Goal: Check status: Check status

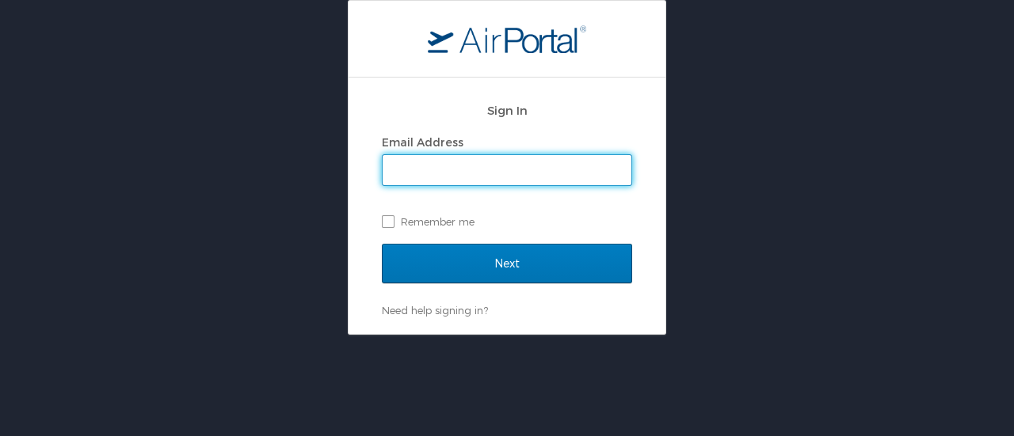
click at [407, 164] on input "Email Address" at bounding box center [507, 170] width 249 height 30
type input "[EMAIL_ADDRESS]"
click at [382, 244] on input "Next" at bounding box center [507, 264] width 250 height 40
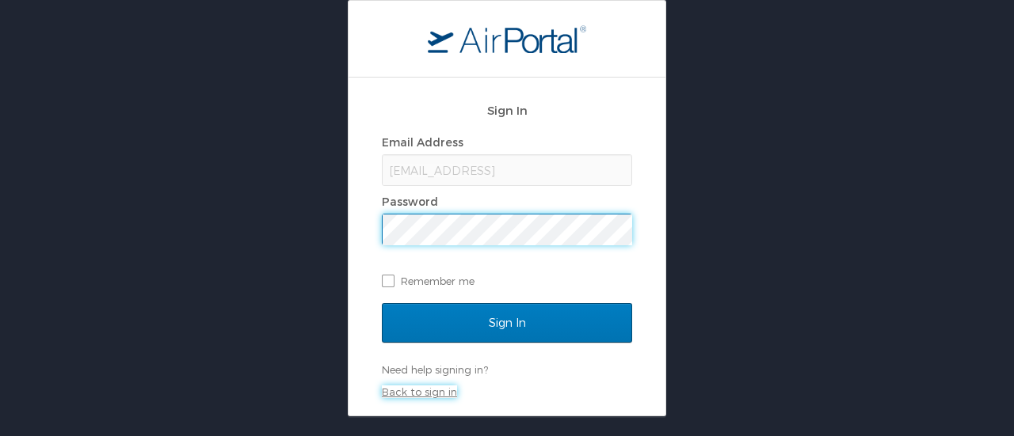
click at [411, 391] on link "Back to sign in" at bounding box center [419, 392] width 75 height 13
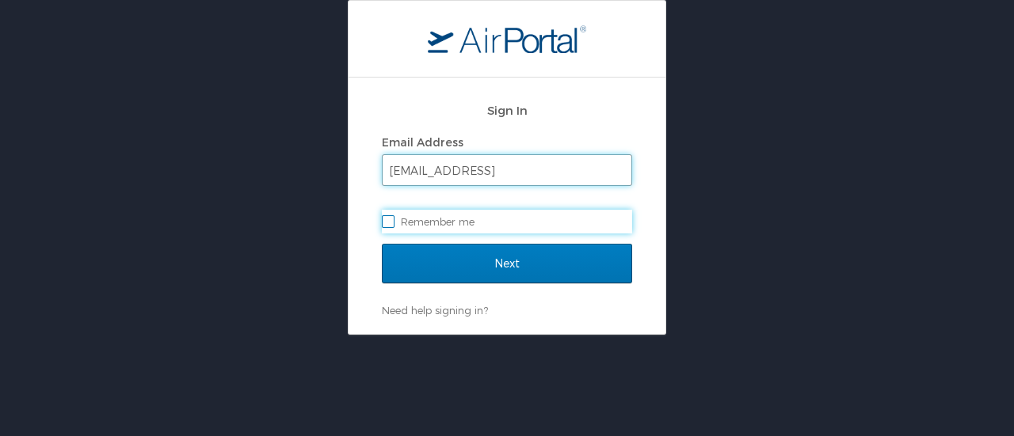
click at [524, 177] on input "shastings@westernu.ed" at bounding box center [507, 170] width 249 height 30
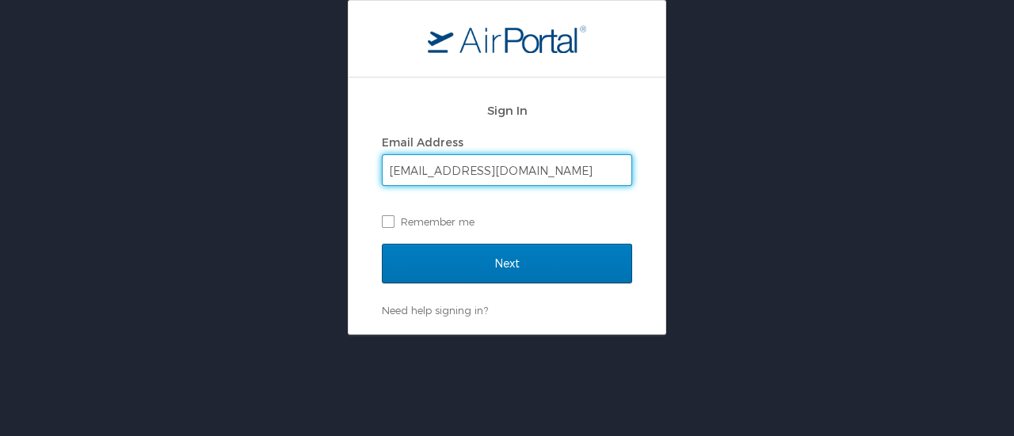
type input "shastings@westernu.edu"
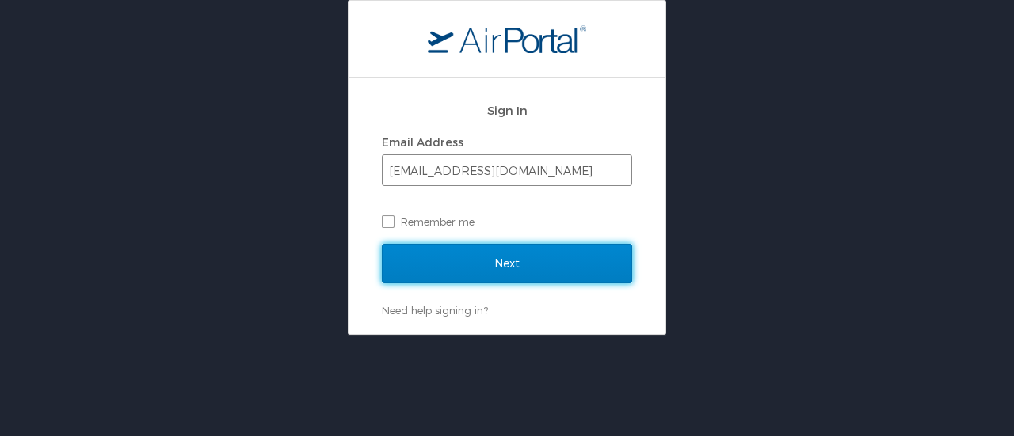
click at [382, 244] on input "Next" at bounding box center [507, 264] width 250 height 40
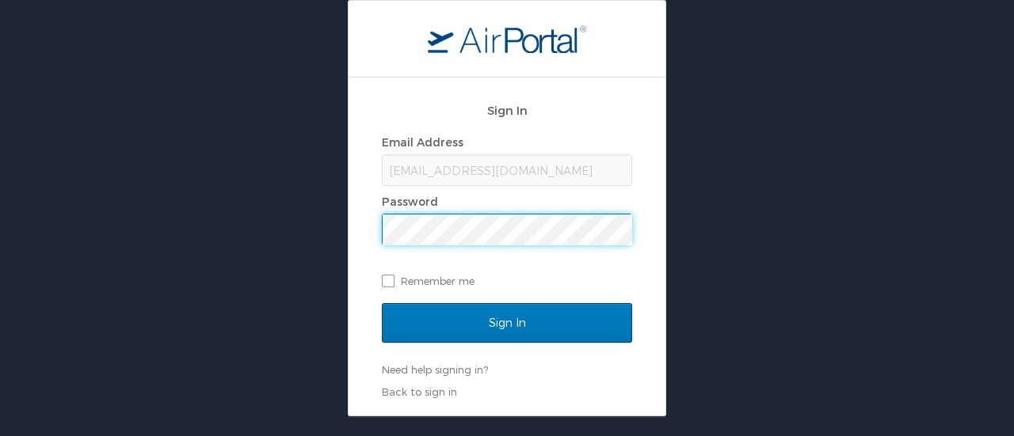
click at [382, 303] on input "Sign In" at bounding box center [507, 323] width 250 height 40
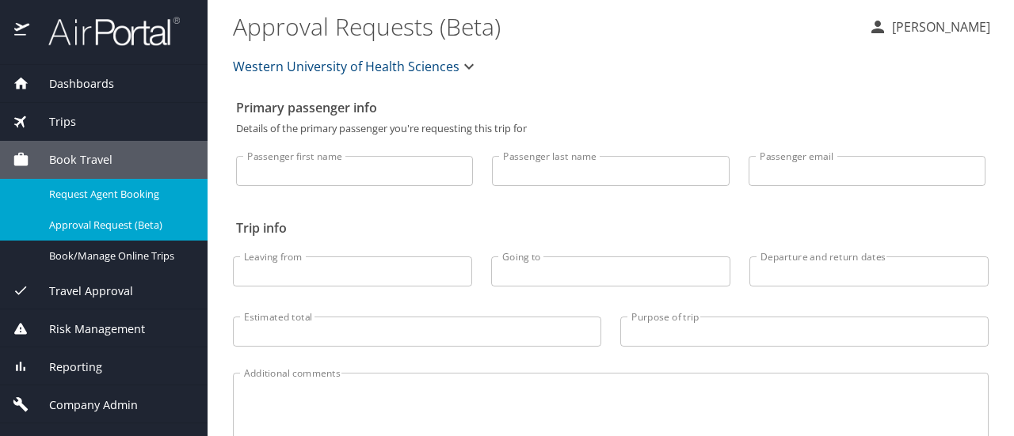
click at [111, 192] on span "Request Agent Booking" at bounding box center [118, 194] width 139 height 15
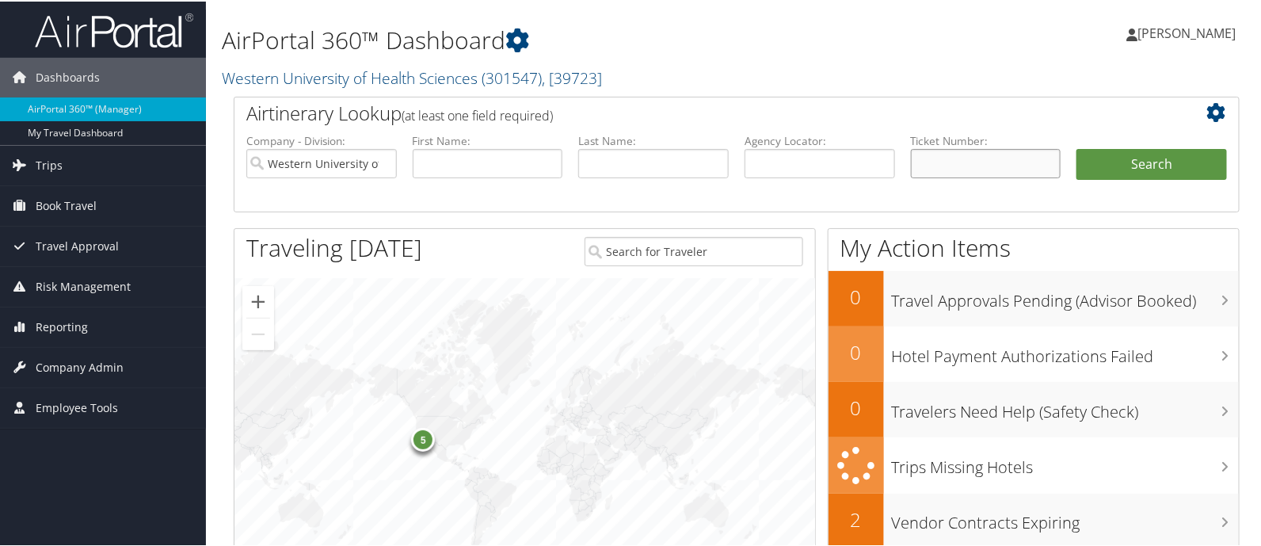
click at [943, 169] on input "text" at bounding box center [986, 161] width 151 height 29
type input "D4z6lx"
click at [1077, 147] on button "Search" at bounding box center [1152, 163] width 151 height 32
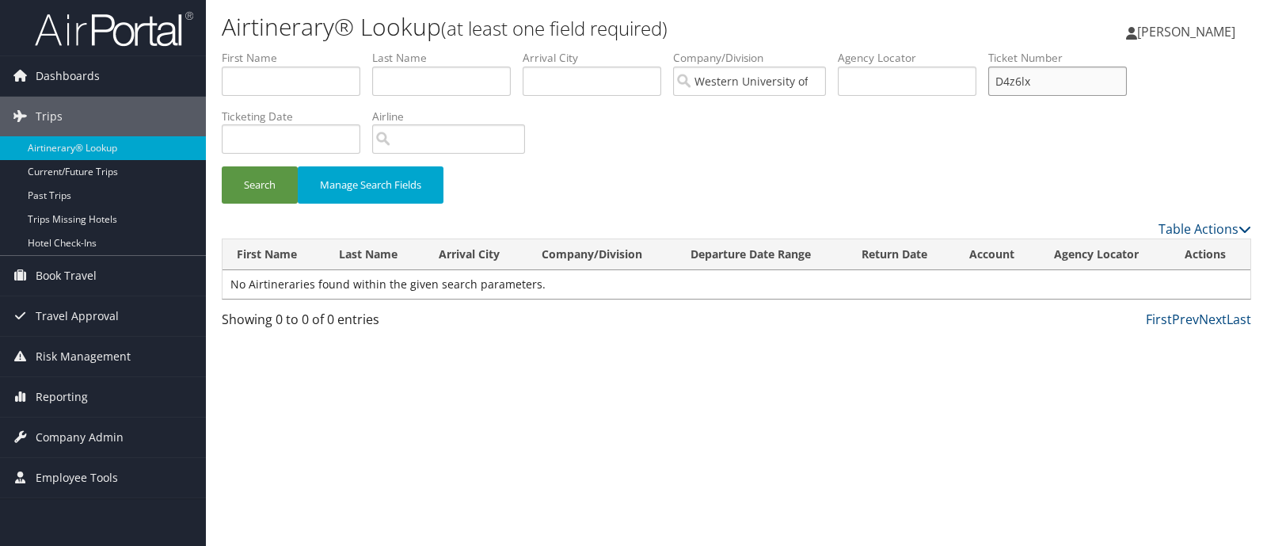
drag, startPoint x: 1065, startPoint y: 74, endPoint x: 987, endPoint y: 90, distance: 80.2
click at [987, 50] on ul "First Name Last Name Departure City Arrival City Company/Division Western Unive…" at bounding box center [737, 50] width 1030 height 0
click at [969, 89] on input "text" at bounding box center [907, 81] width 139 height 29
paste input "D4z6lx"
type input "D4z6lx"
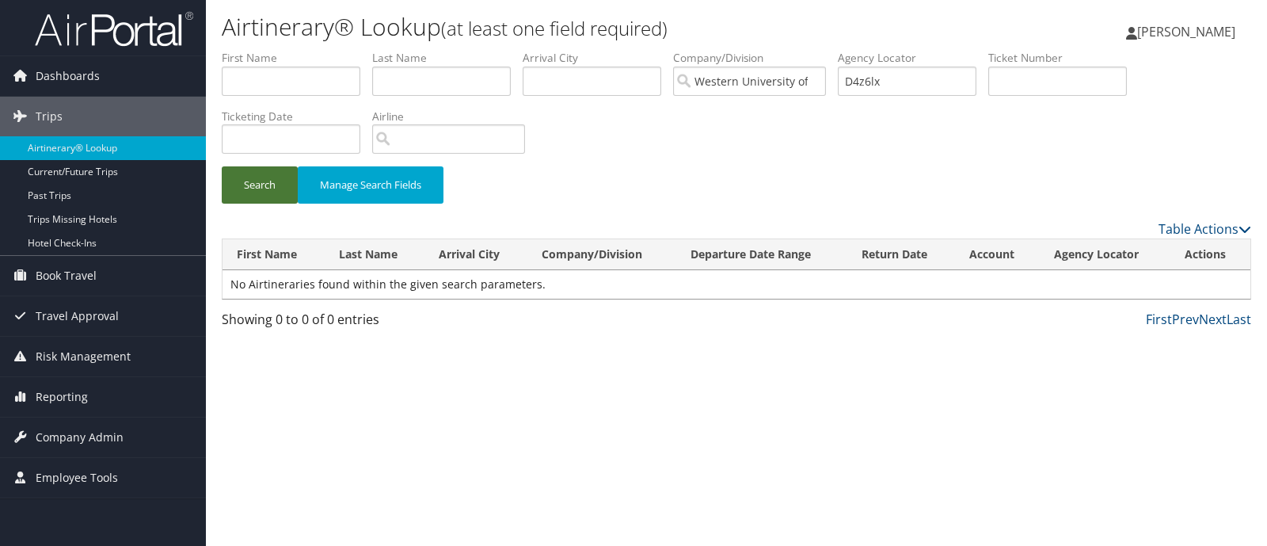
click at [252, 187] on button "Search" at bounding box center [260, 184] width 76 height 37
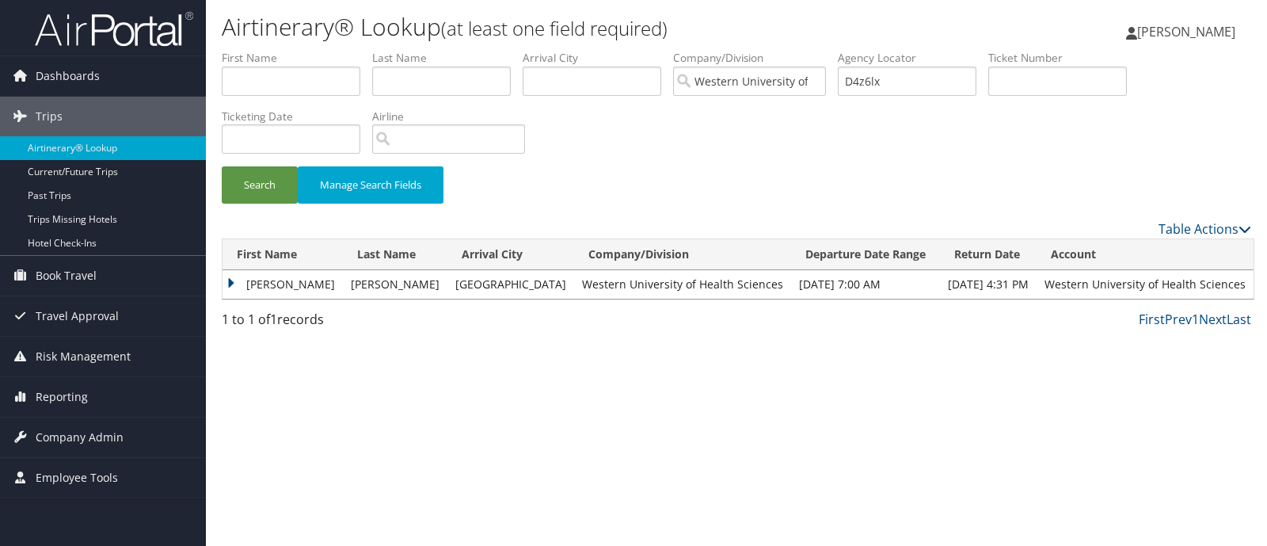
click at [228, 284] on td "[PERSON_NAME]" at bounding box center [283, 284] width 120 height 29
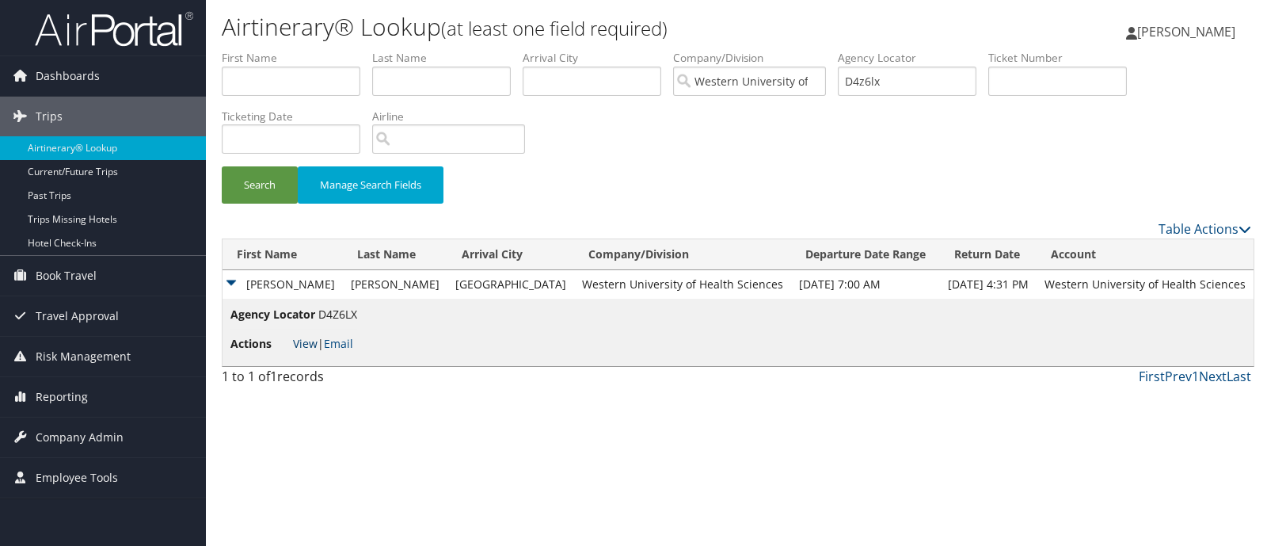
click at [299, 345] on link "View" at bounding box center [305, 343] width 25 height 15
click at [909, 86] on input "D4z6lx" at bounding box center [907, 81] width 139 height 29
drag, startPoint x: 818, startPoint y: 91, endPoint x: 710, endPoint y: 87, distance: 107.8
click at [710, 50] on ul "First Name Last Name Departure City Arrival City Company/Division Western Unive…" at bounding box center [737, 50] width 1030 height 0
type input "d4zmny"
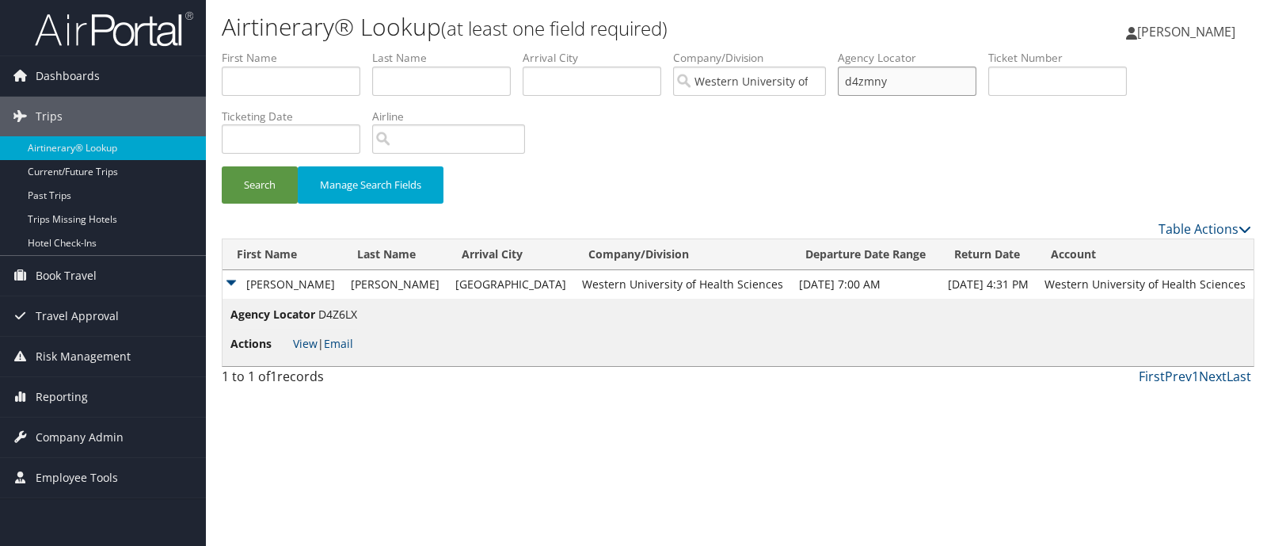
click at [222, 166] on button "Search" at bounding box center [260, 184] width 76 height 37
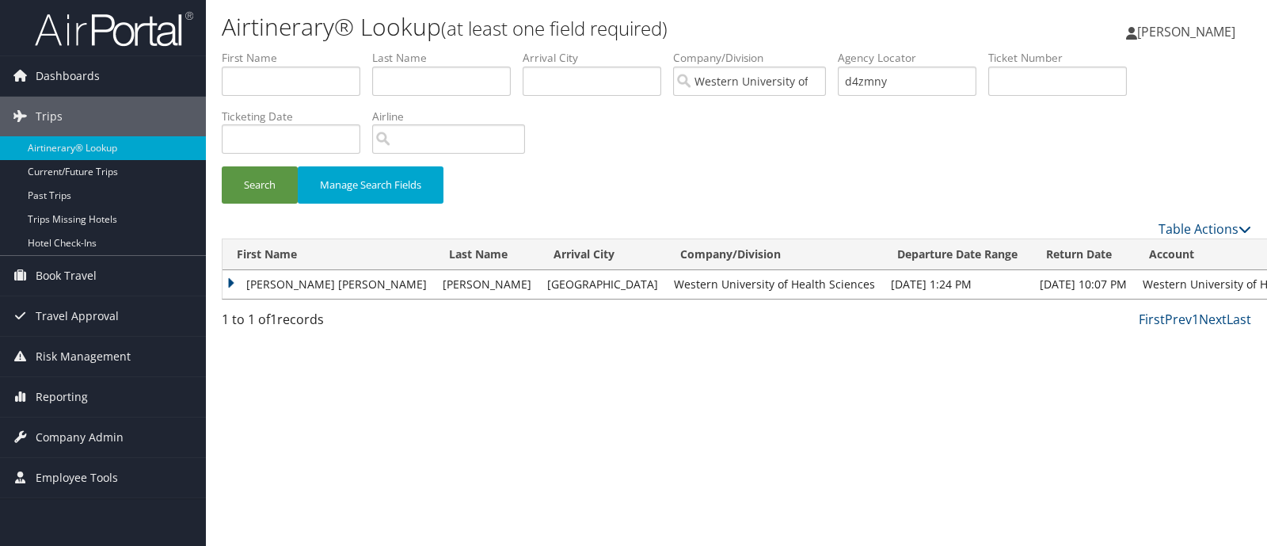
click at [234, 284] on td "SARAH JULANE" at bounding box center [329, 284] width 212 height 29
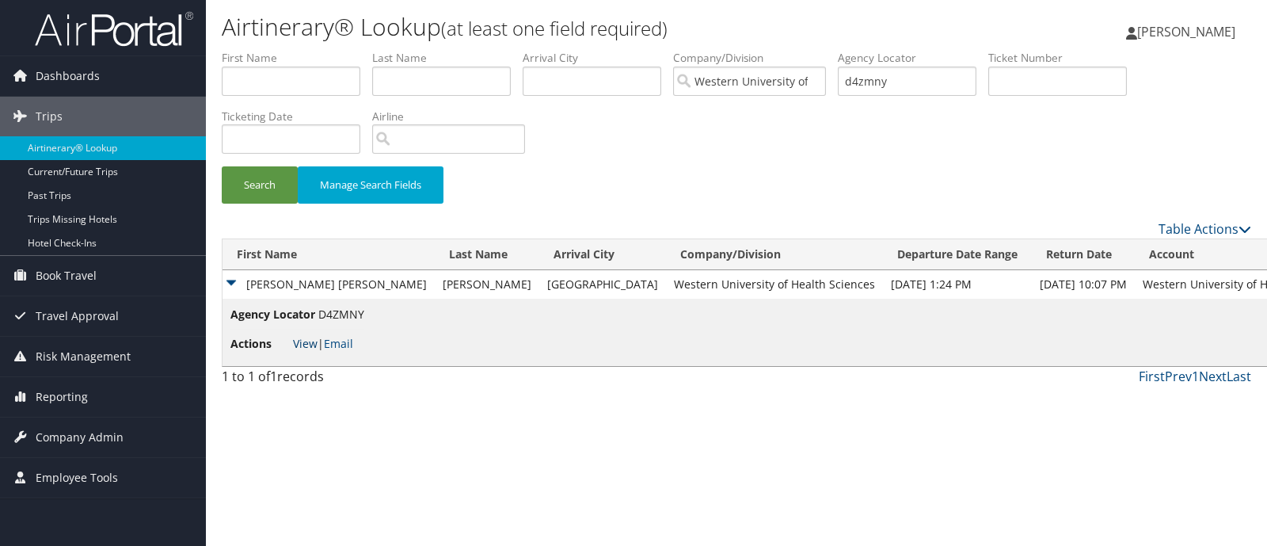
click at [299, 345] on link "View" at bounding box center [305, 343] width 25 height 15
click at [305, 342] on link "View" at bounding box center [305, 343] width 25 height 15
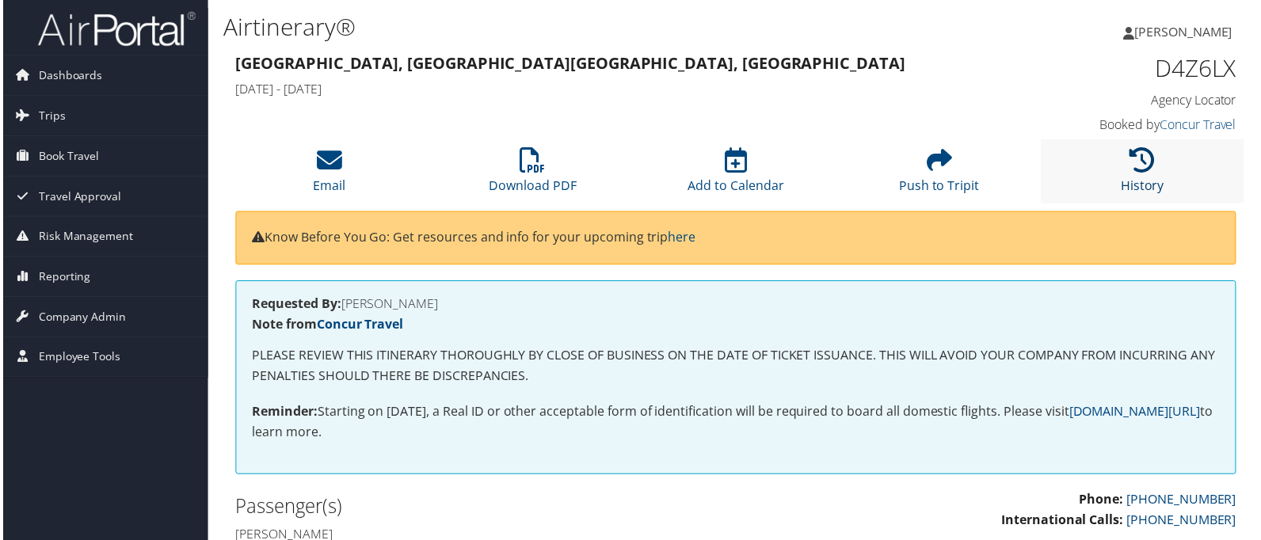
click at [1145, 156] on icon at bounding box center [1145, 160] width 25 height 25
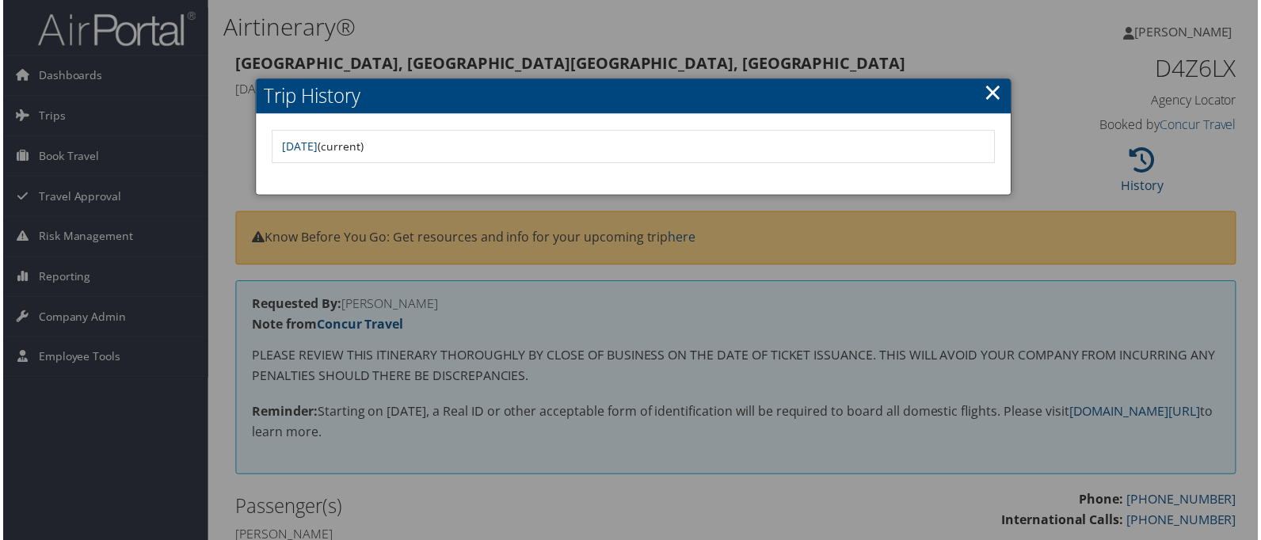
click at [1016, 172] on div at bounding box center [633, 273] width 1267 height 546
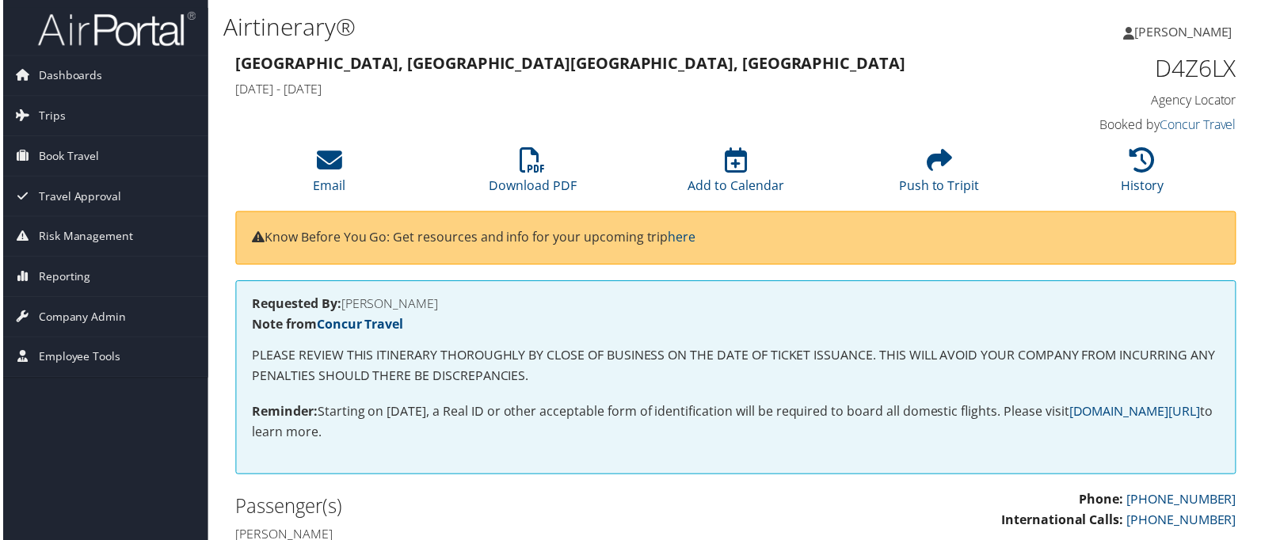
click at [1181, 97] on h4 "Agency Locator" at bounding box center [1123, 100] width 234 height 17
click at [829, 71] on h3 "Portland, OR Las Vegas, NV" at bounding box center [608, 63] width 749 height 22
click at [362, 294] on div "Requested By: JENNIFER MACKENZIE Note from Concur Travel PLEASE REVIEW THIS ITI…" at bounding box center [737, 379] width 1006 height 195
click at [362, 311] on h4 "Requested By: JENNIFER MACKENZIE" at bounding box center [736, 305] width 973 height 13
click at [379, 299] on h4 "Requested By: JENNIFER MACKENZIE" at bounding box center [736, 305] width 973 height 13
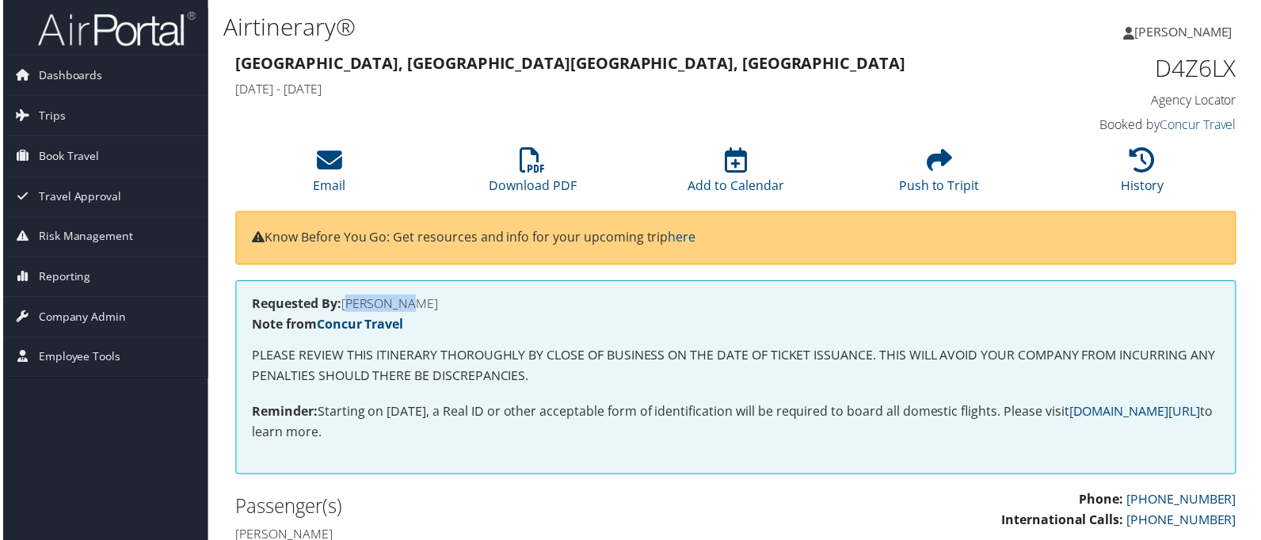
click at [379, 299] on h4 "Requested By: JENNIFER MACKENZIE" at bounding box center [736, 305] width 973 height 13
click at [36, 112] on span "Trips" at bounding box center [49, 117] width 27 height 40
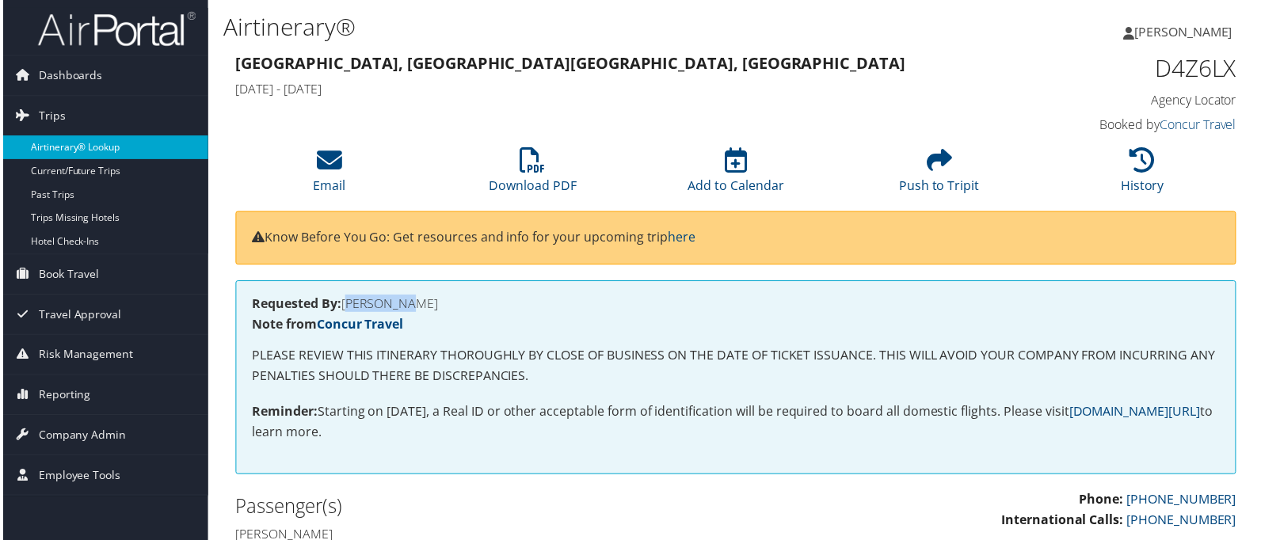
click at [86, 146] on link "Airtinerary® Lookup" at bounding box center [103, 148] width 206 height 24
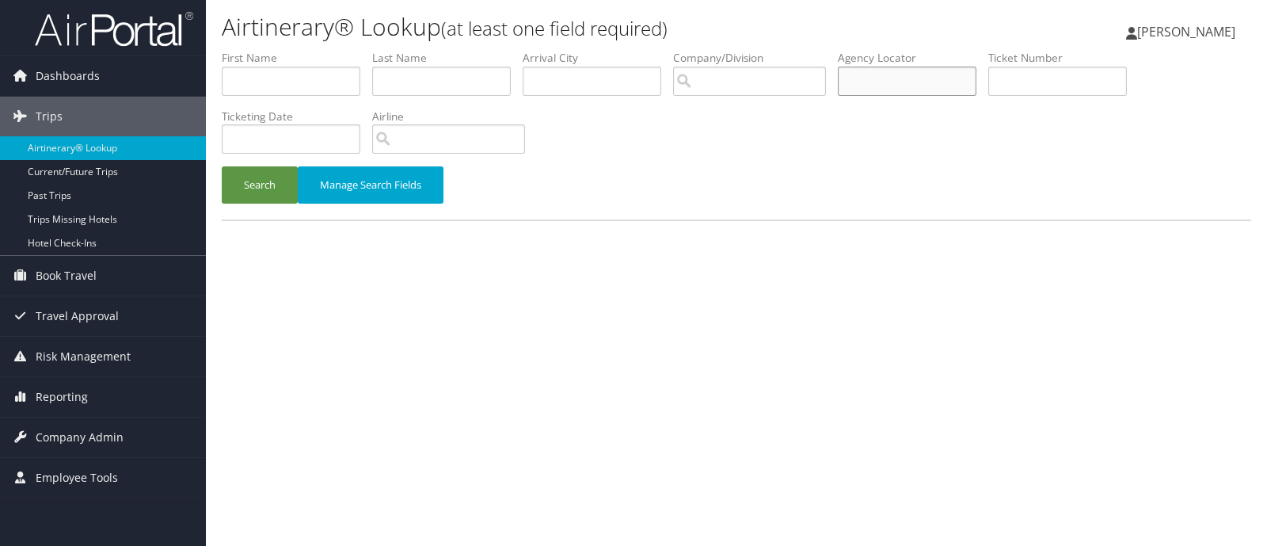
click at [951, 82] on input "text" at bounding box center [907, 81] width 139 height 29
paste input "D4z6lx"
type input "D4z6lx"
click at [222, 166] on button "Search" at bounding box center [260, 184] width 76 height 37
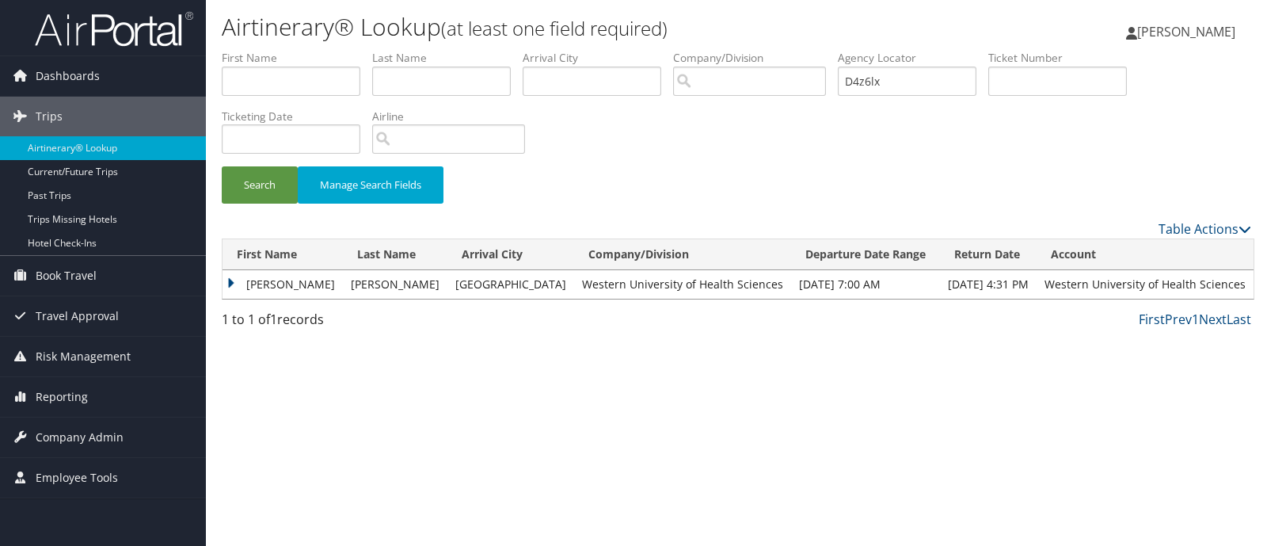
click at [249, 291] on td "[PERSON_NAME]" at bounding box center [283, 284] width 120 height 29
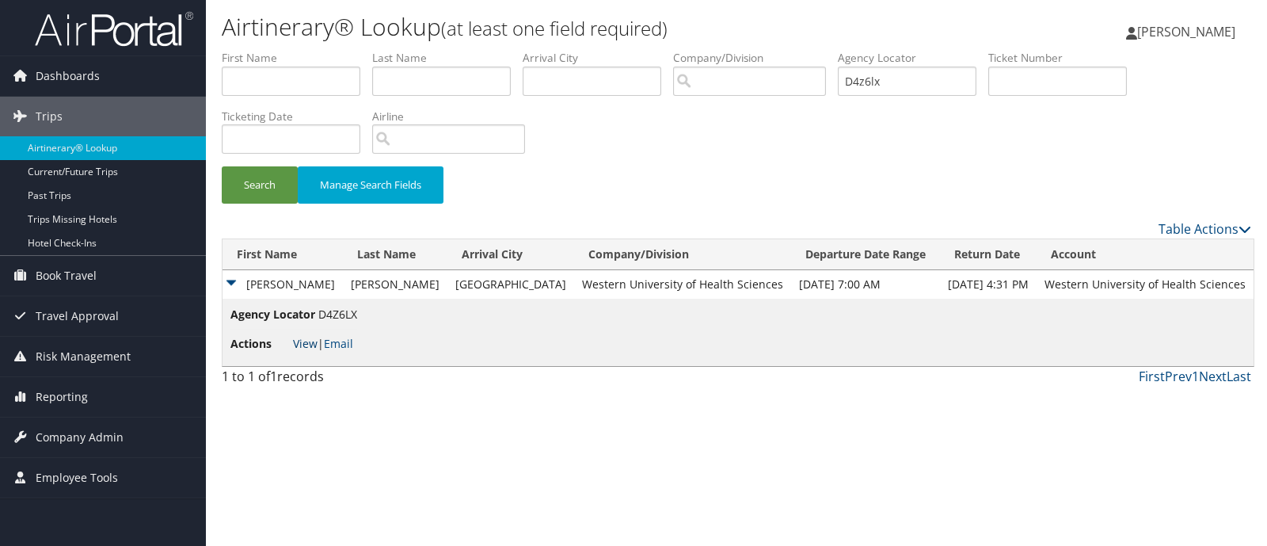
click at [307, 346] on link "View" at bounding box center [305, 343] width 25 height 15
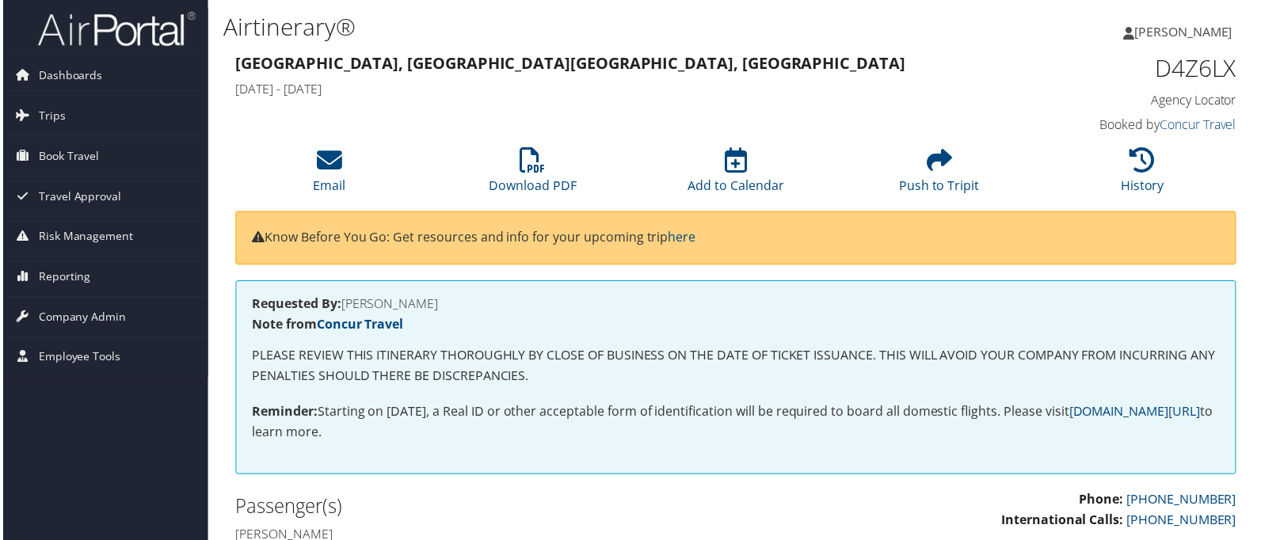
click at [1148, 117] on h4 "Booked by Concur Travel" at bounding box center [1123, 124] width 234 height 17
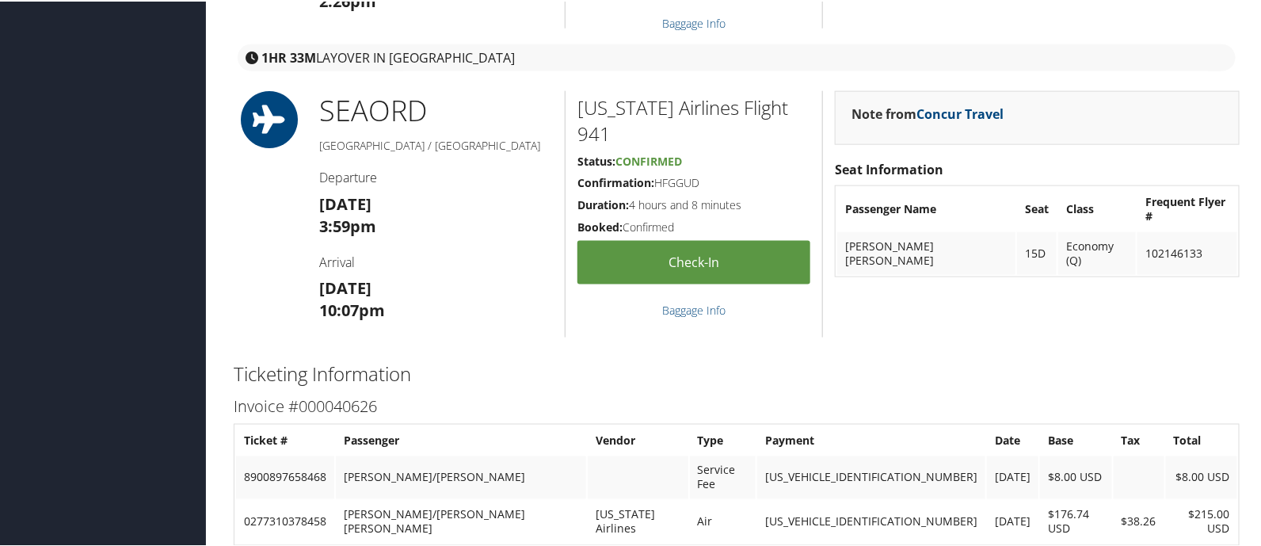
scroll to position [1056, 0]
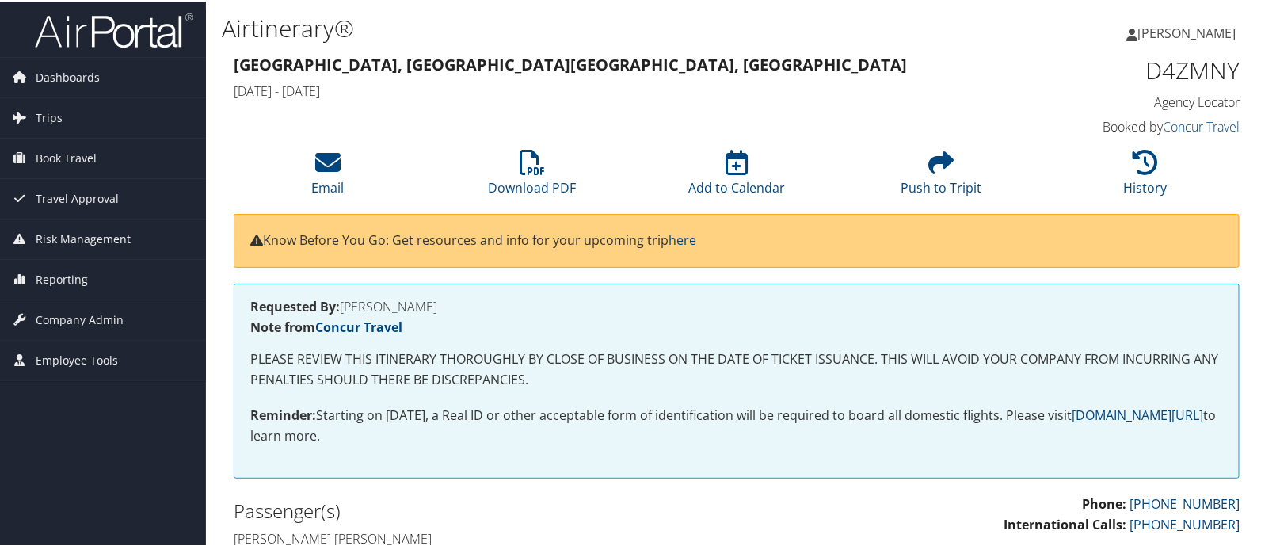
click at [667, 97] on h4 "[DATE] - [DATE]" at bounding box center [608, 89] width 749 height 17
